Goal: Information Seeking & Learning: Learn about a topic

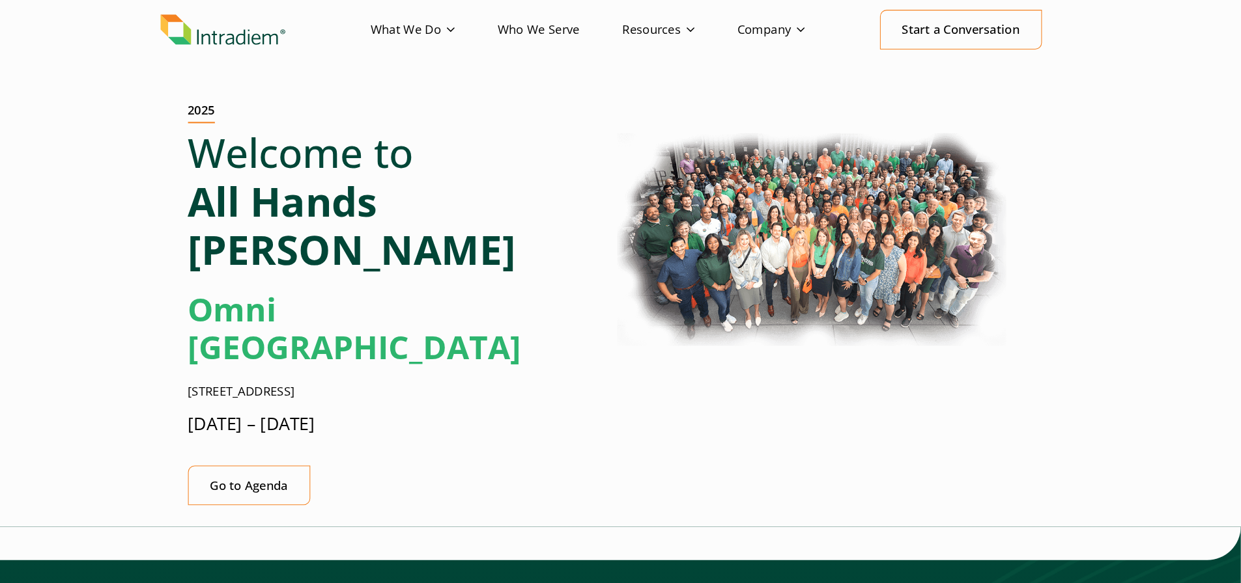
scroll to position [49, 0]
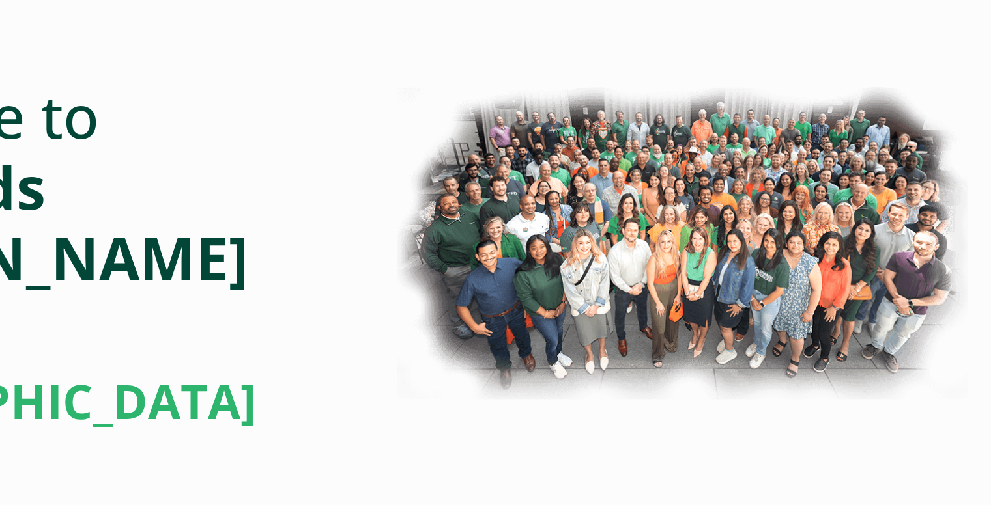
scroll to position [49, 0]
